Goal: Transaction & Acquisition: Purchase product/service

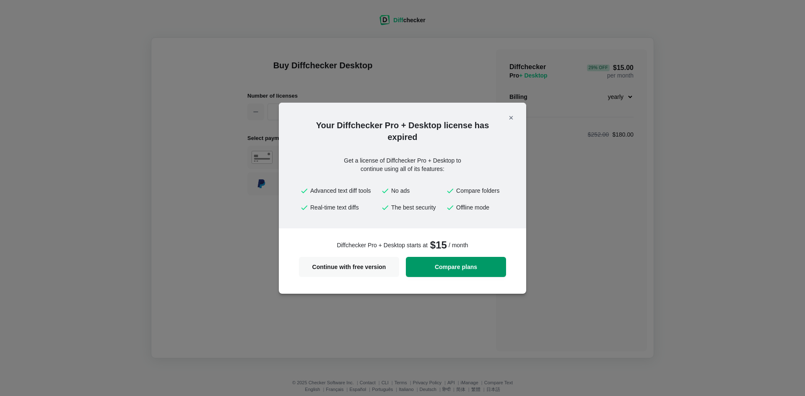
click at [463, 267] on span "Compare plans" at bounding box center [456, 267] width 90 height 6
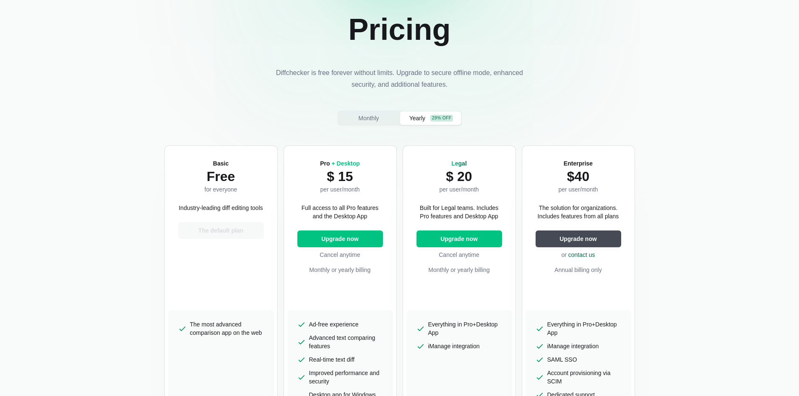
scroll to position [126, 0]
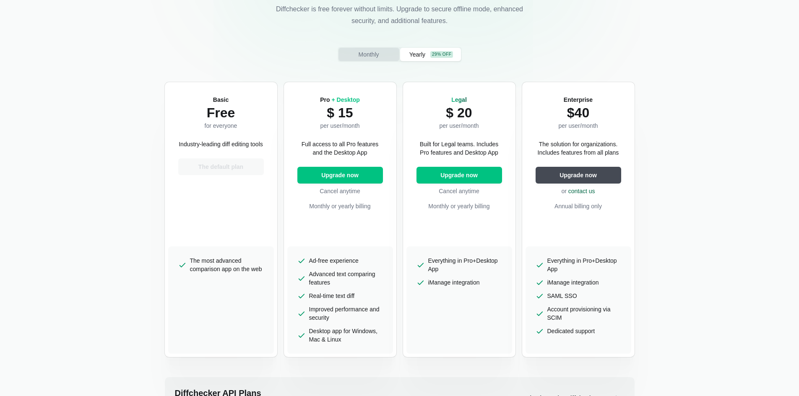
click at [372, 52] on span "Monthly" at bounding box center [368, 54] width 24 height 8
click at [440, 55] on div "29% off" at bounding box center [441, 54] width 23 height 7
click at [365, 55] on span "Monthly" at bounding box center [368, 54] width 24 height 8
click at [423, 54] on span "Yearly" at bounding box center [417, 54] width 19 height 8
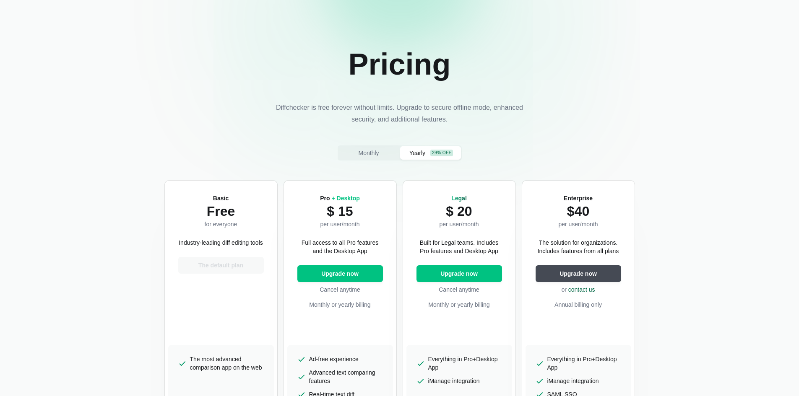
scroll to position [42, 0]
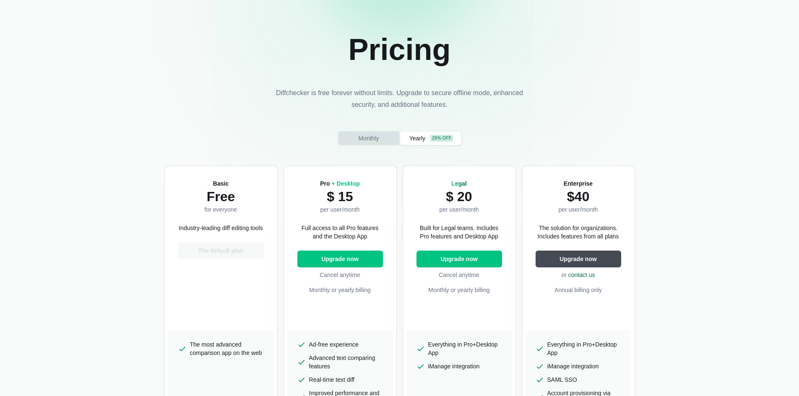
click at [370, 136] on span "Monthly" at bounding box center [368, 138] width 24 height 8
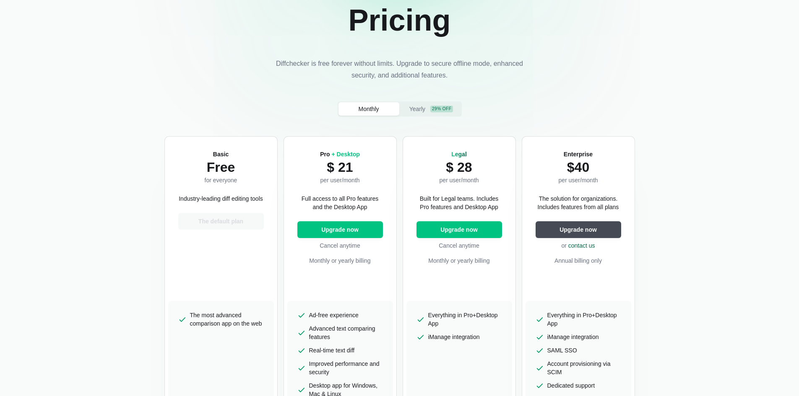
scroll to position [126, 0]
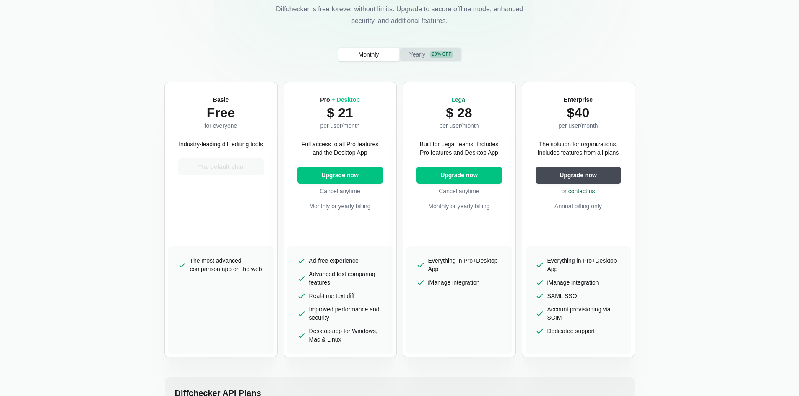
click at [440, 50] on button "Yearly 29% off" at bounding box center [430, 54] width 61 height 13
click at [339, 174] on span "Upgrade now" at bounding box center [339, 175] width 41 height 8
select select "desktop-yearly-180"
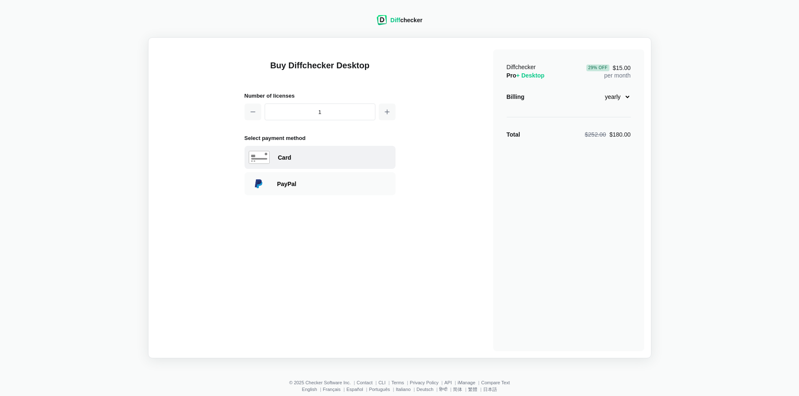
click at [295, 156] on div "Card" at bounding box center [334, 157] width 113 height 8
select select "[GEOGRAPHIC_DATA]"
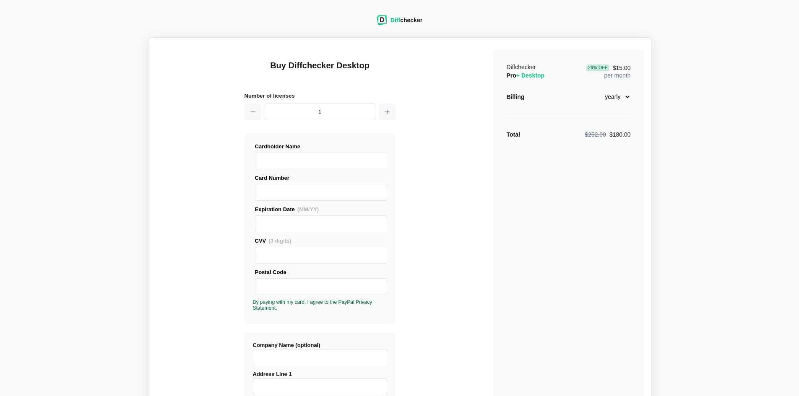
click at [626, 100] on select "monthly yearly" at bounding box center [613, 97] width 36 height 14
select select "desktop-monthly-21"
click at [595, 90] on select "monthly yearly" at bounding box center [613, 97] width 36 height 14
